Goal: Check status: Check status

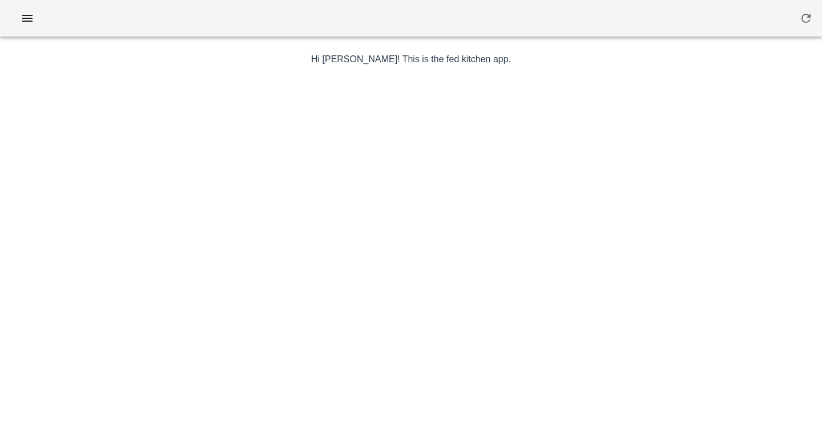
click at [546, 10] on div at bounding box center [411, 18] width 822 height 37
click at [27, 17] on icon "button" at bounding box center [28, 18] width 14 height 14
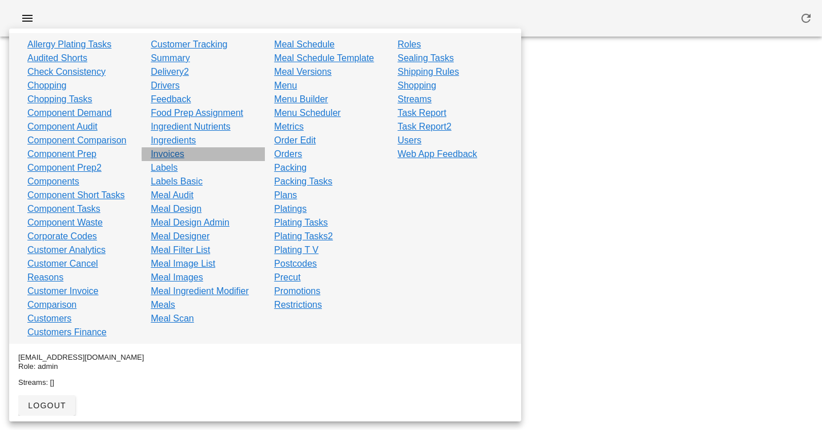
click at [175, 154] on link "Invoices" at bounding box center [168, 154] width 34 height 14
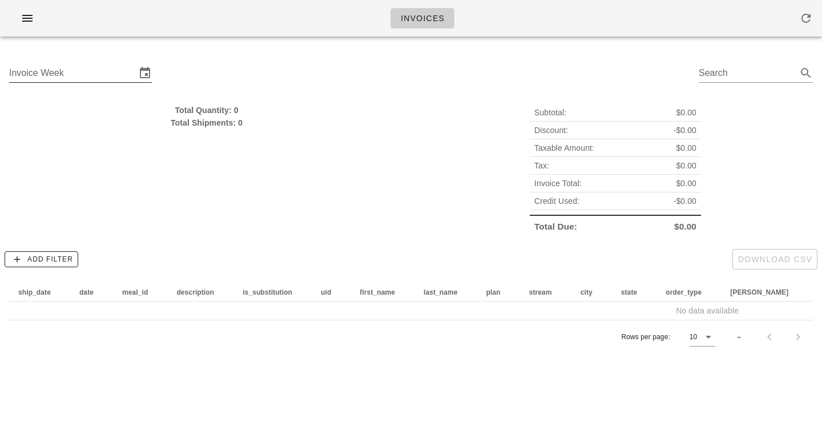
click at [71, 66] on input "Invoice Week" at bounding box center [72, 73] width 127 height 18
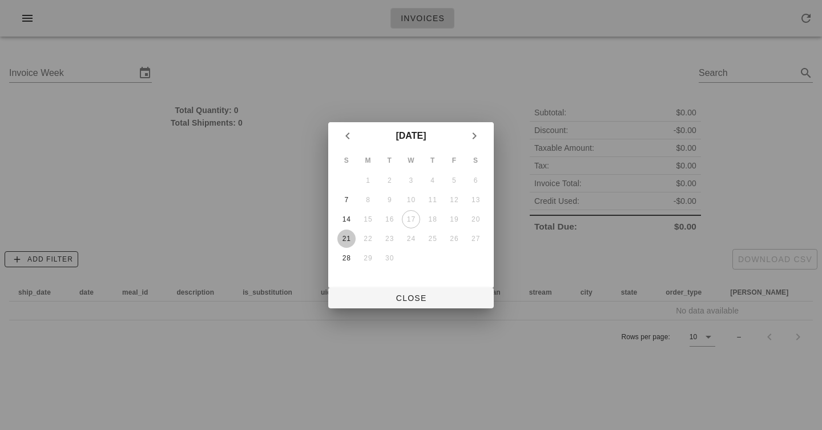
click at [344, 240] on div "21" at bounding box center [346, 239] width 18 height 8
click at [380, 288] on button "Close" at bounding box center [411, 298] width 166 height 21
type input "[DATE]"
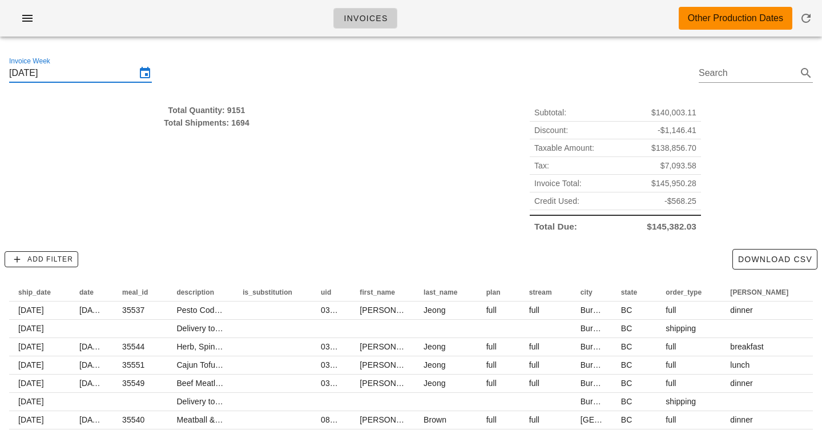
click at [241, 120] on div "Total Shipments: 1694" at bounding box center [206, 122] width 395 height 13
drag, startPoint x: 241, startPoint y: 120, endPoint x: 230, endPoint y: 101, distance: 22.3
click at [230, 101] on div "Total Quantity: 9151 Total Shipments: 1694" at bounding box center [206, 169] width 409 height 145
drag, startPoint x: 230, startPoint y: 101, endPoint x: 232, endPoint y: 130, distance: 29.2
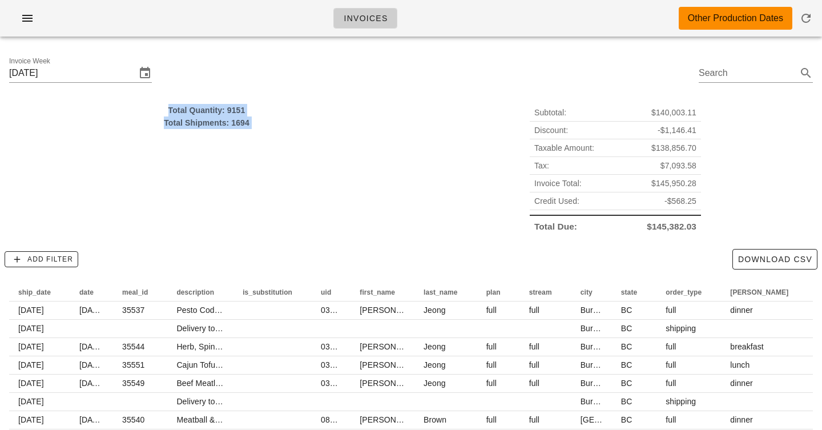
click at [232, 130] on div "Total Quantity: 9151 Total Shipments: 1694" at bounding box center [206, 169] width 409 height 145
